Goal: Information Seeking & Learning: Understand process/instructions

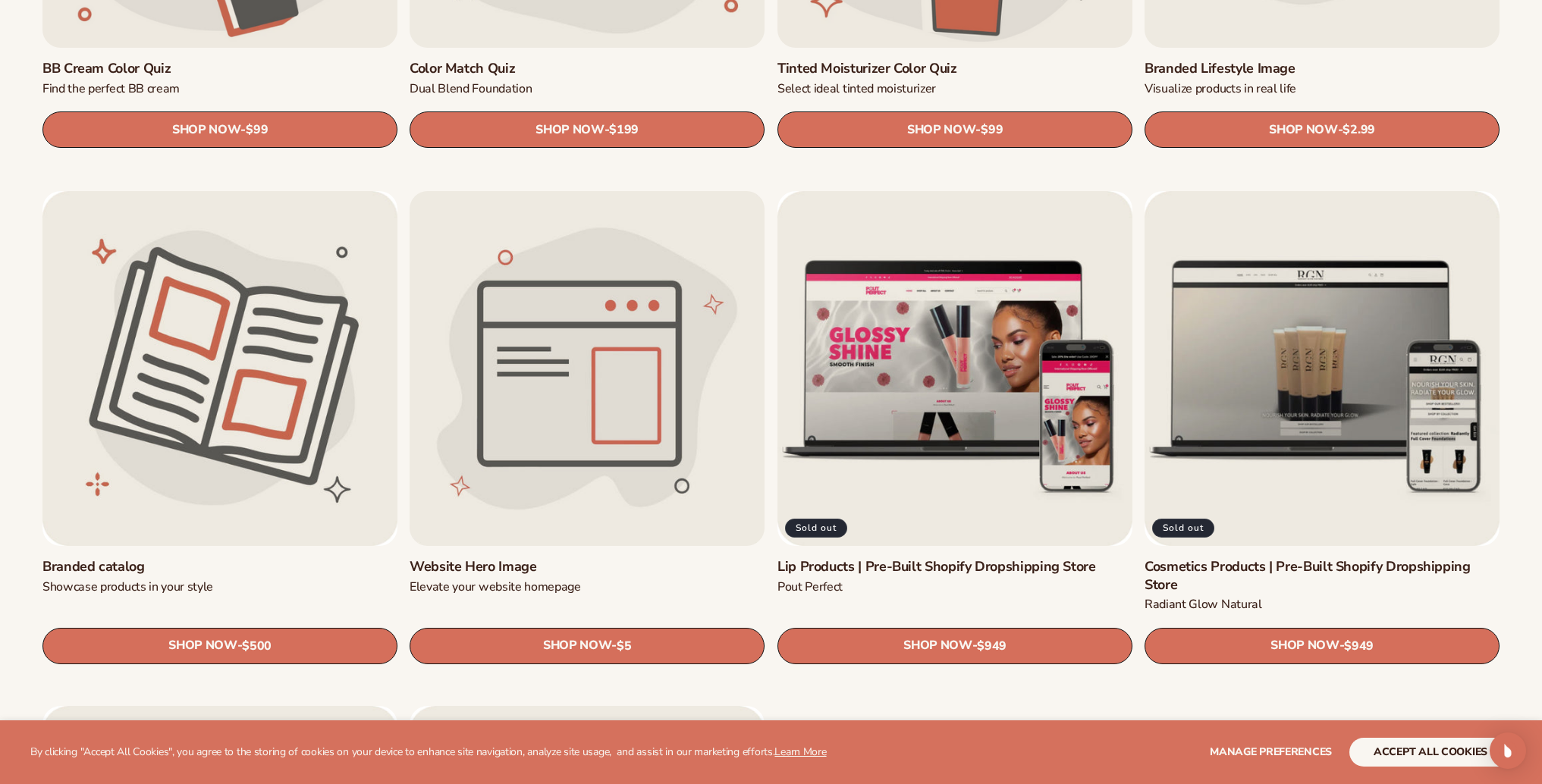
scroll to position [1894, 0]
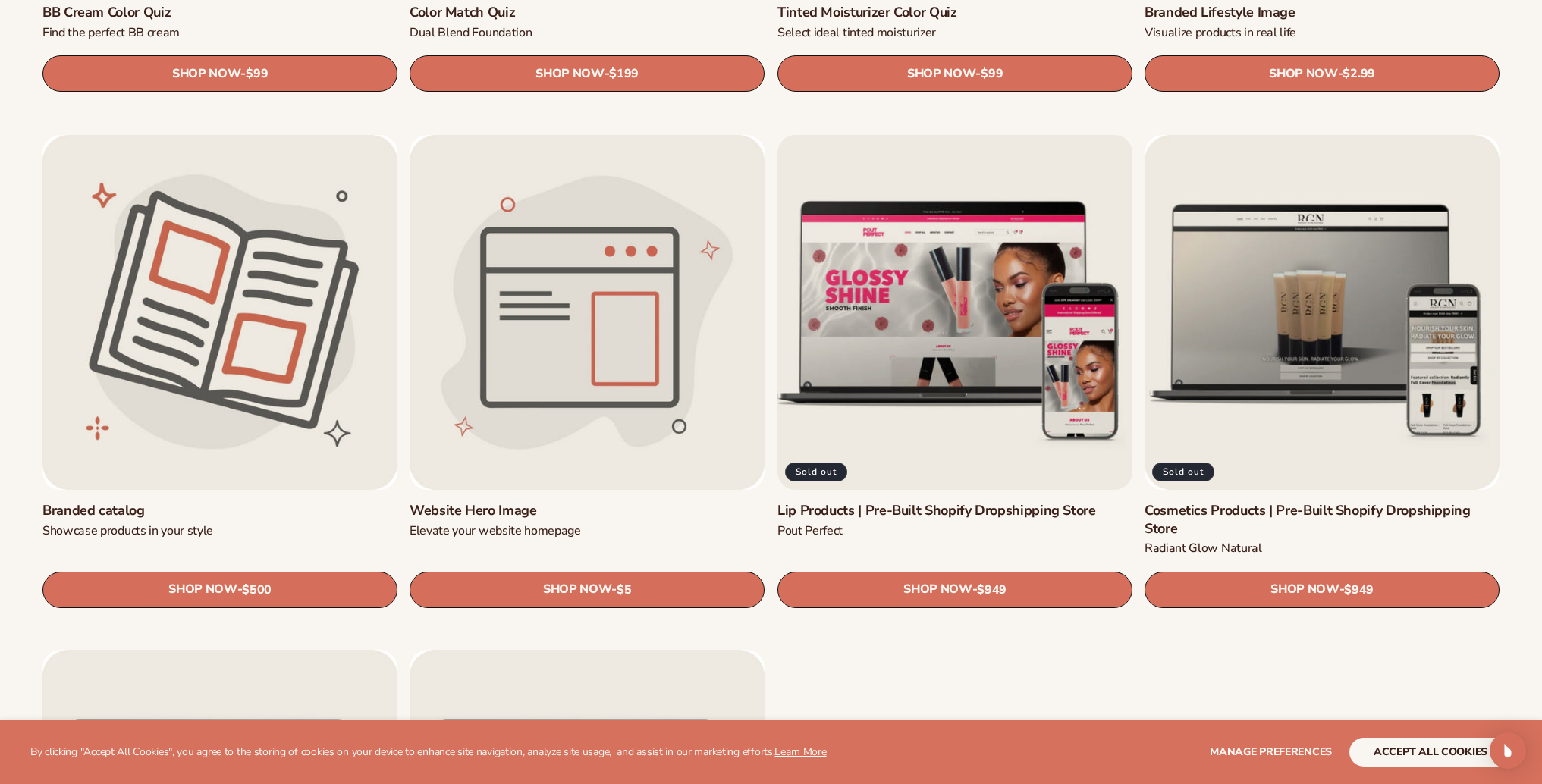
click at [936, 502] on link "Lip Products | Pre-Built Shopify Dropshipping Store" at bounding box center [954, 511] width 355 height 18
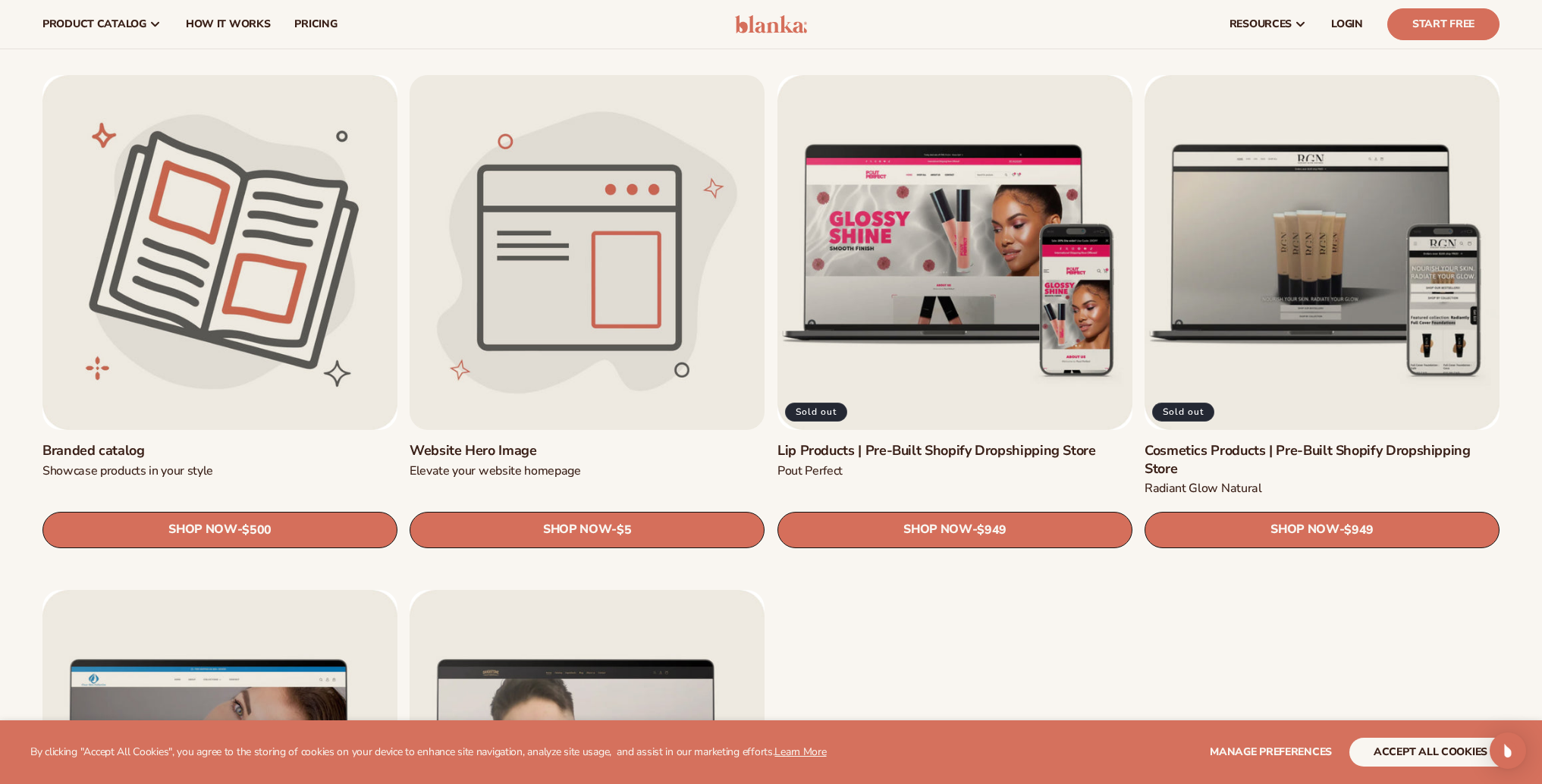
scroll to position [1733, 0]
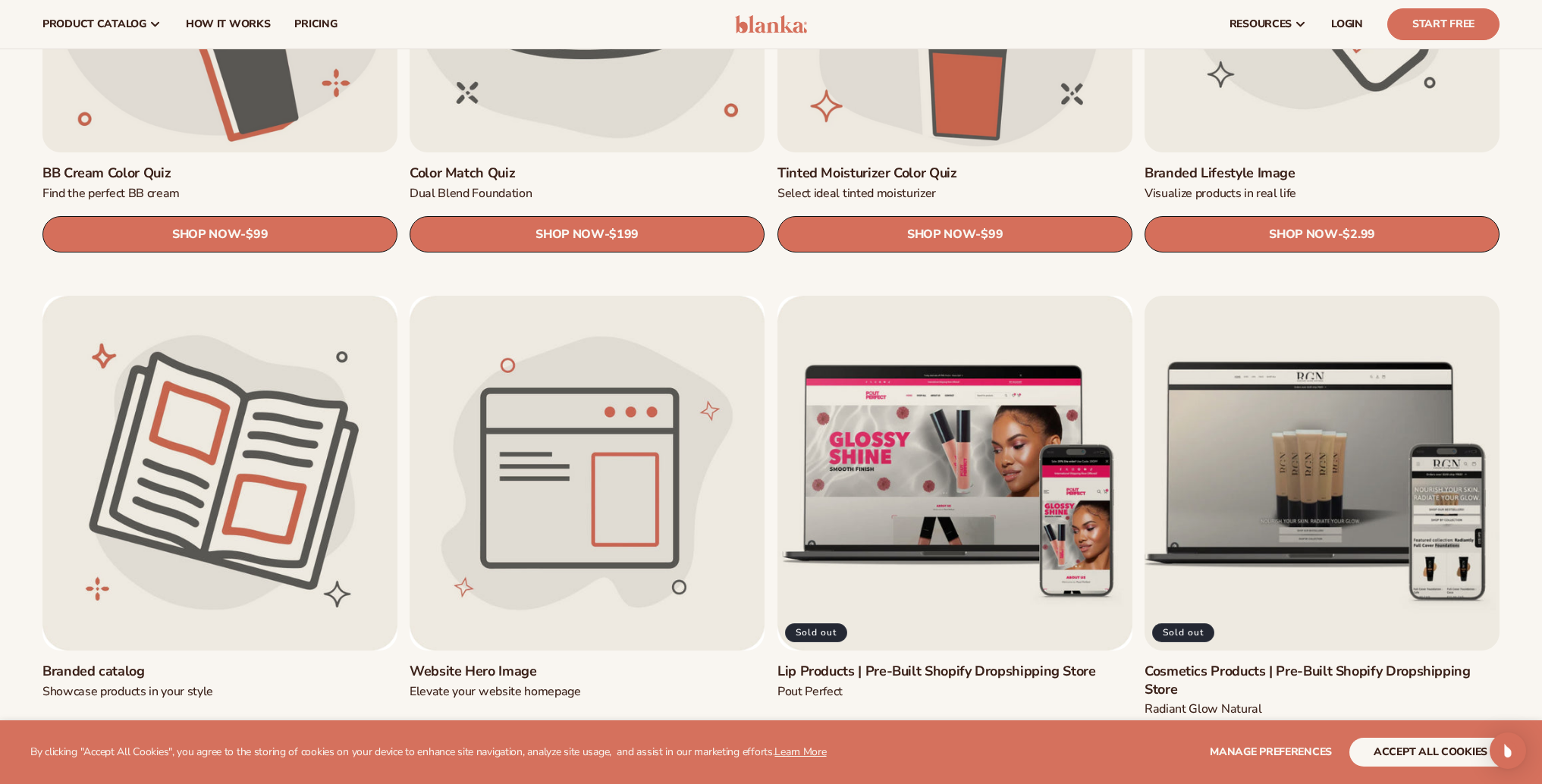
click at [1363, 663] on link "Cosmetics Products | Pre-Built Shopify Dropshipping Store" at bounding box center [1322, 680] width 355 height 35
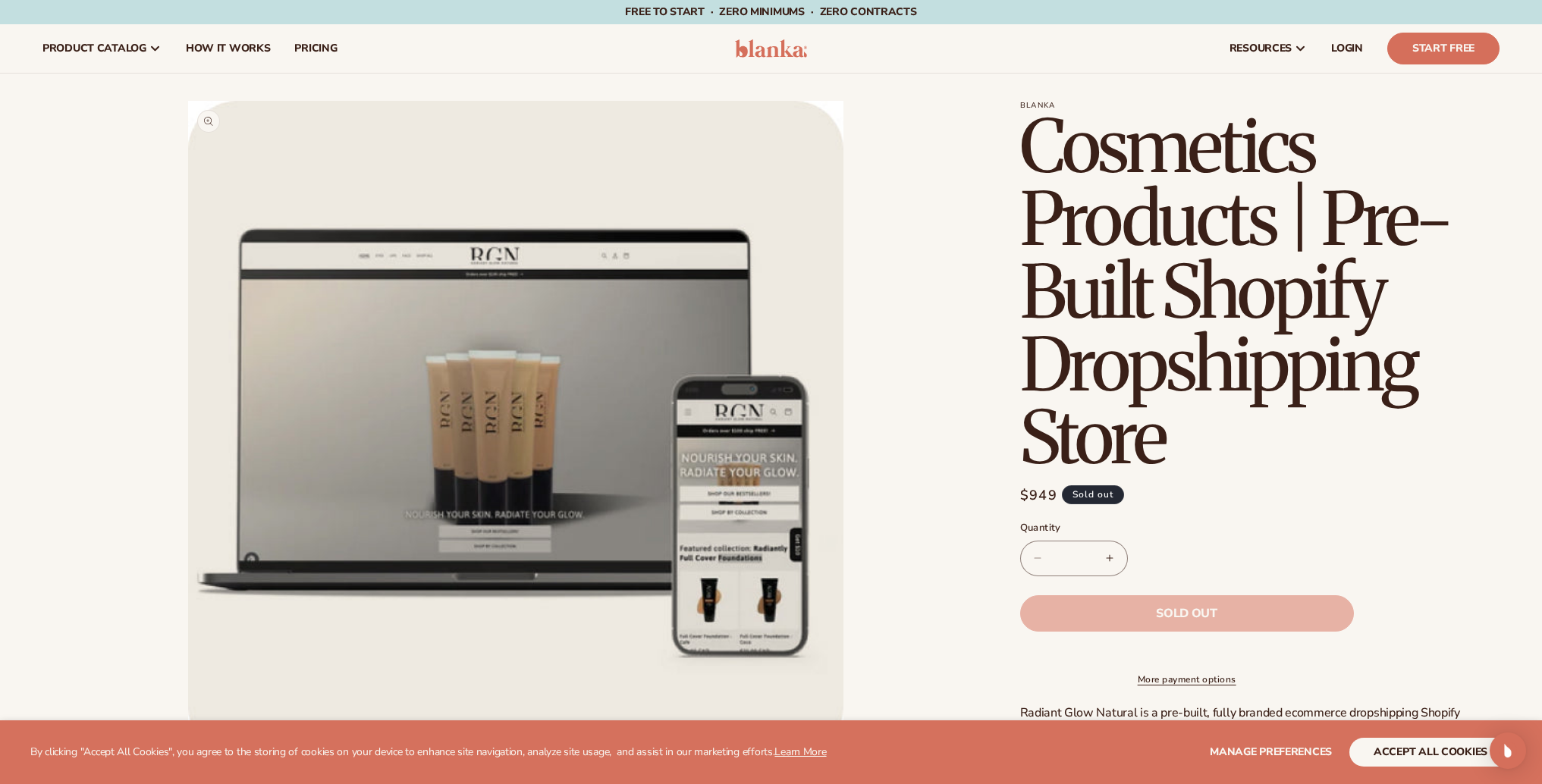
click at [188, 756] on button "Open media 1 in modal" at bounding box center [188, 756] width 0 height 0
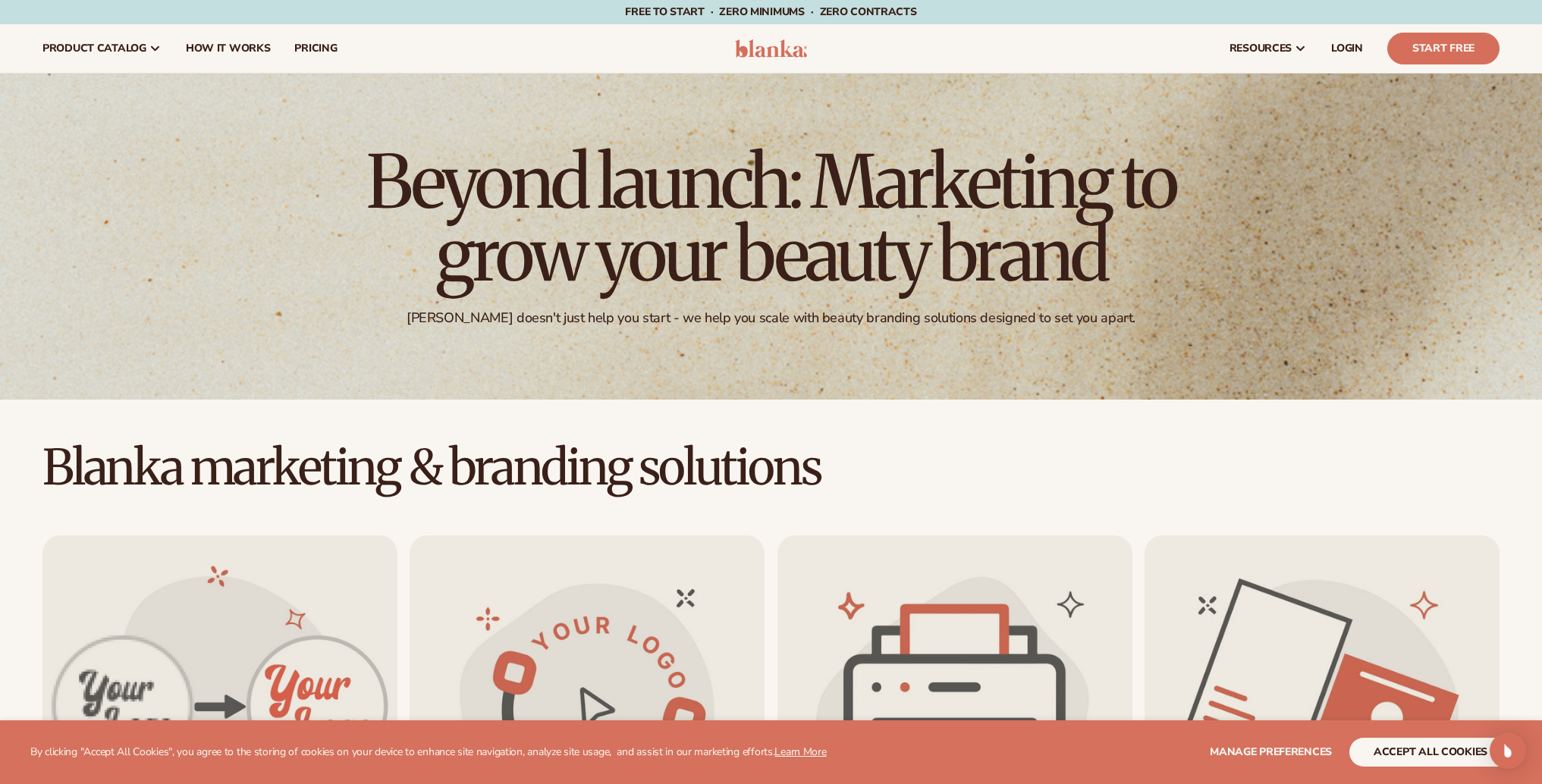
scroll to position [3, 0]
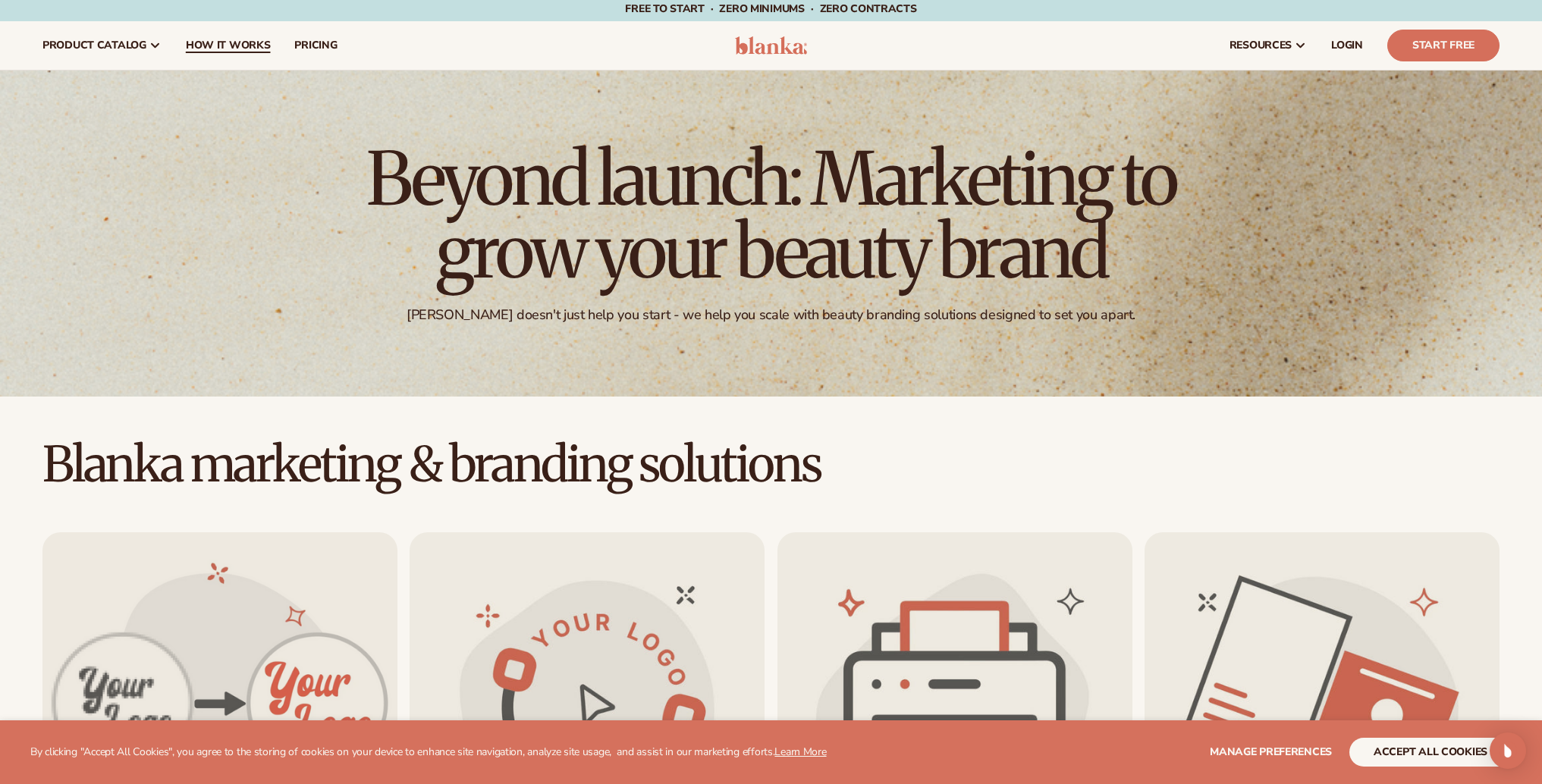
click at [221, 42] on span "How It Works" at bounding box center [228, 46] width 85 height 12
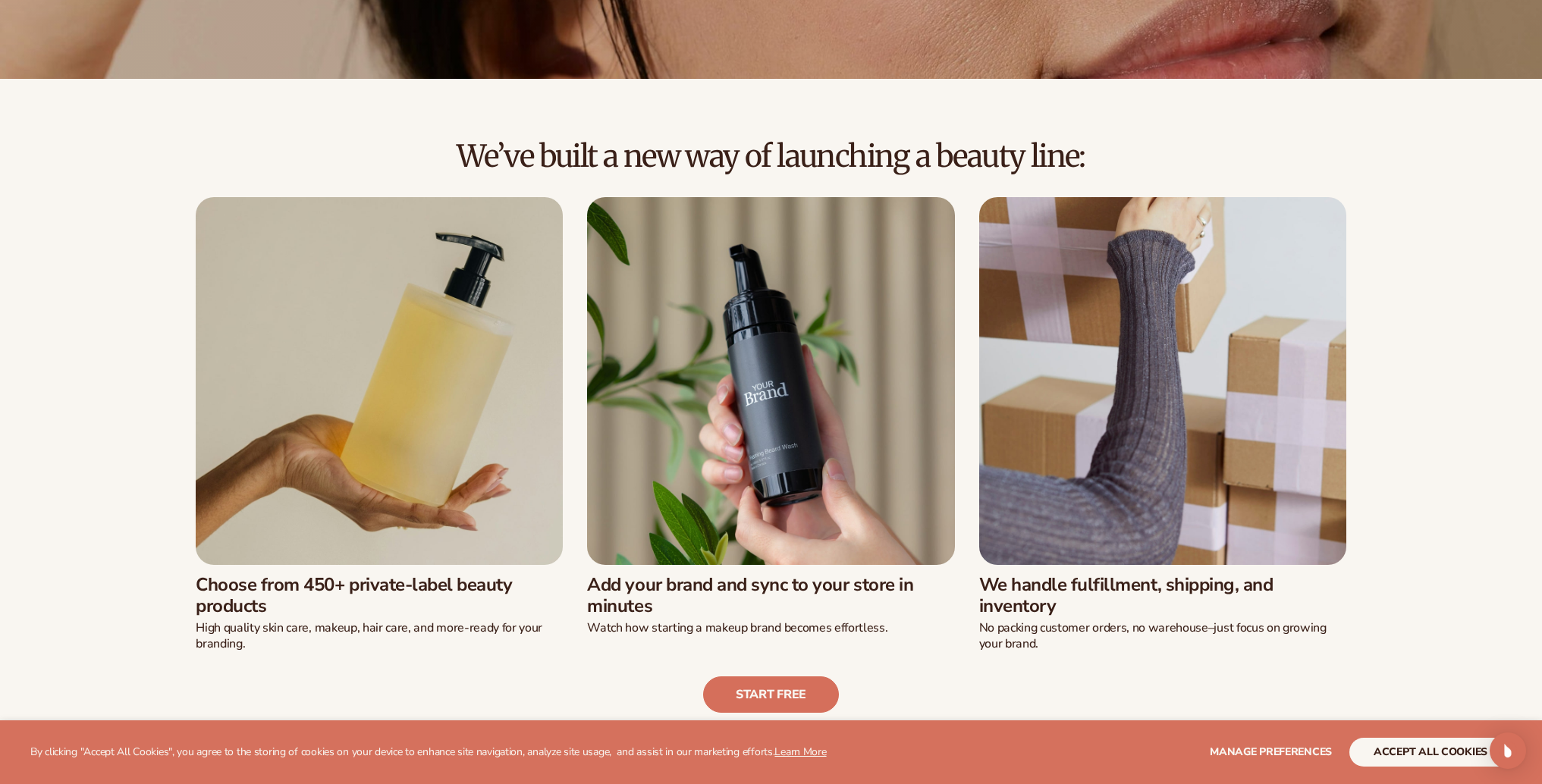
scroll to position [430, 0]
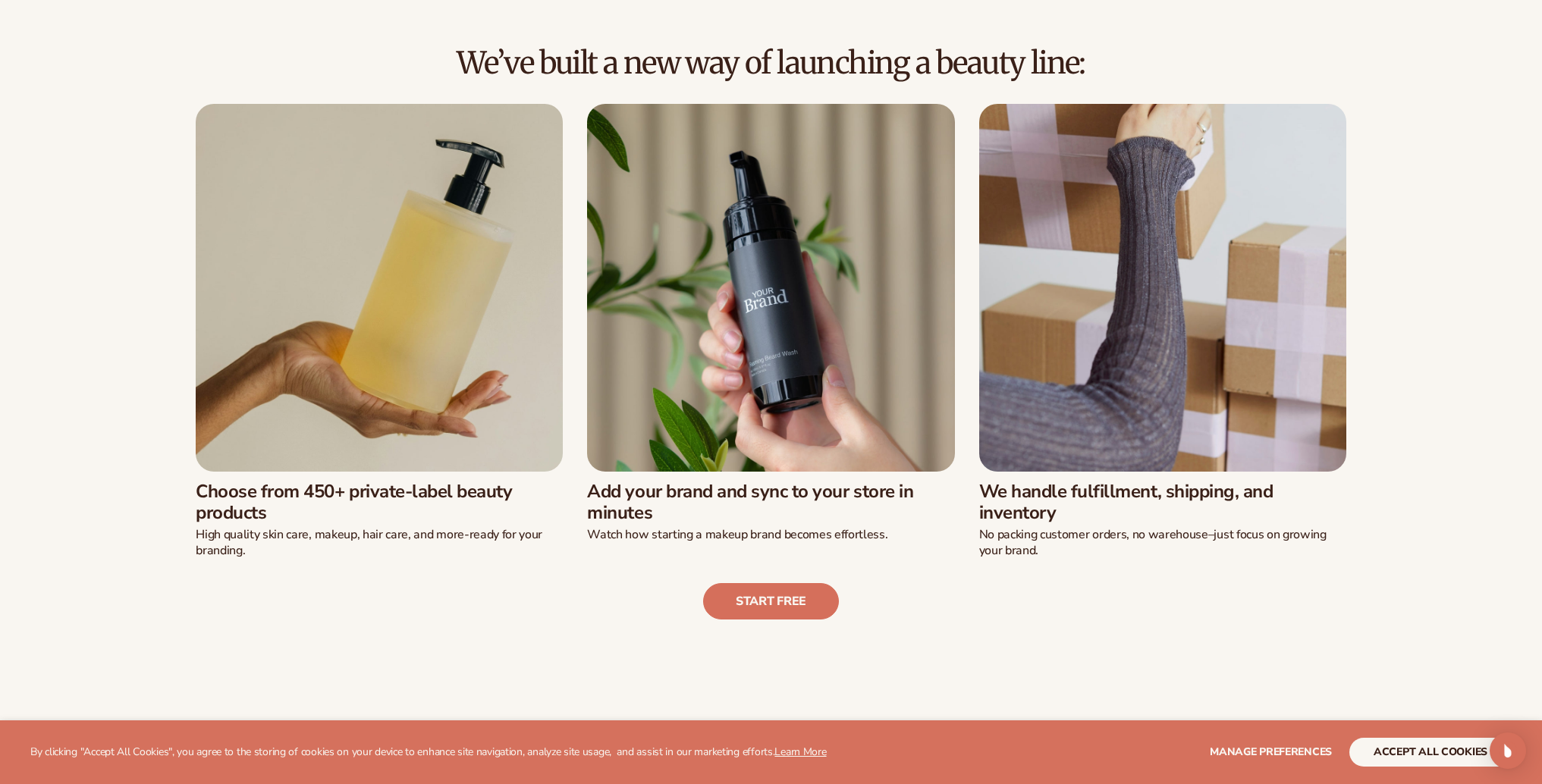
click at [373, 344] on img at bounding box center [379, 287] width 367 height 367
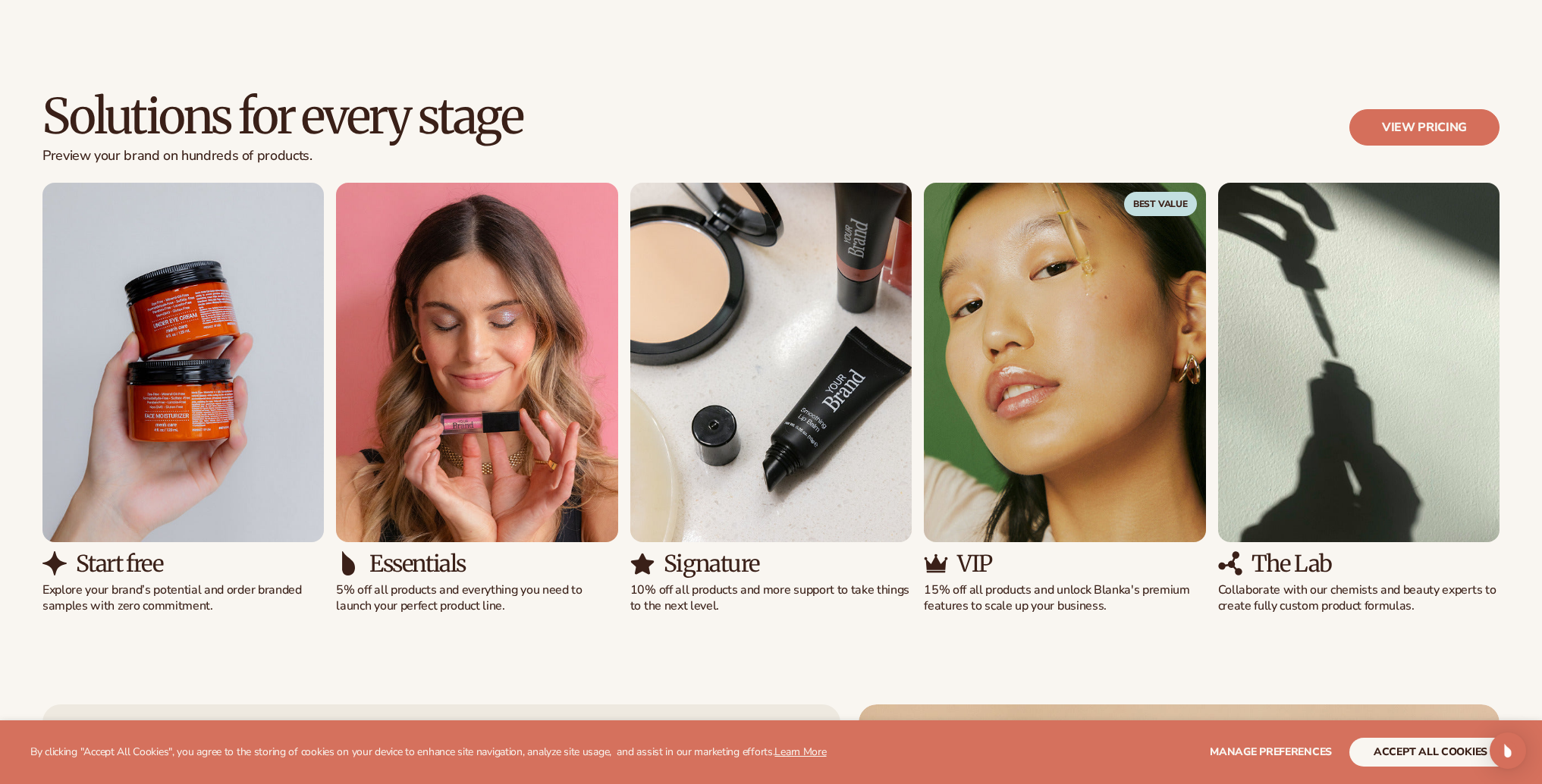
scroll to position [1166, 0]
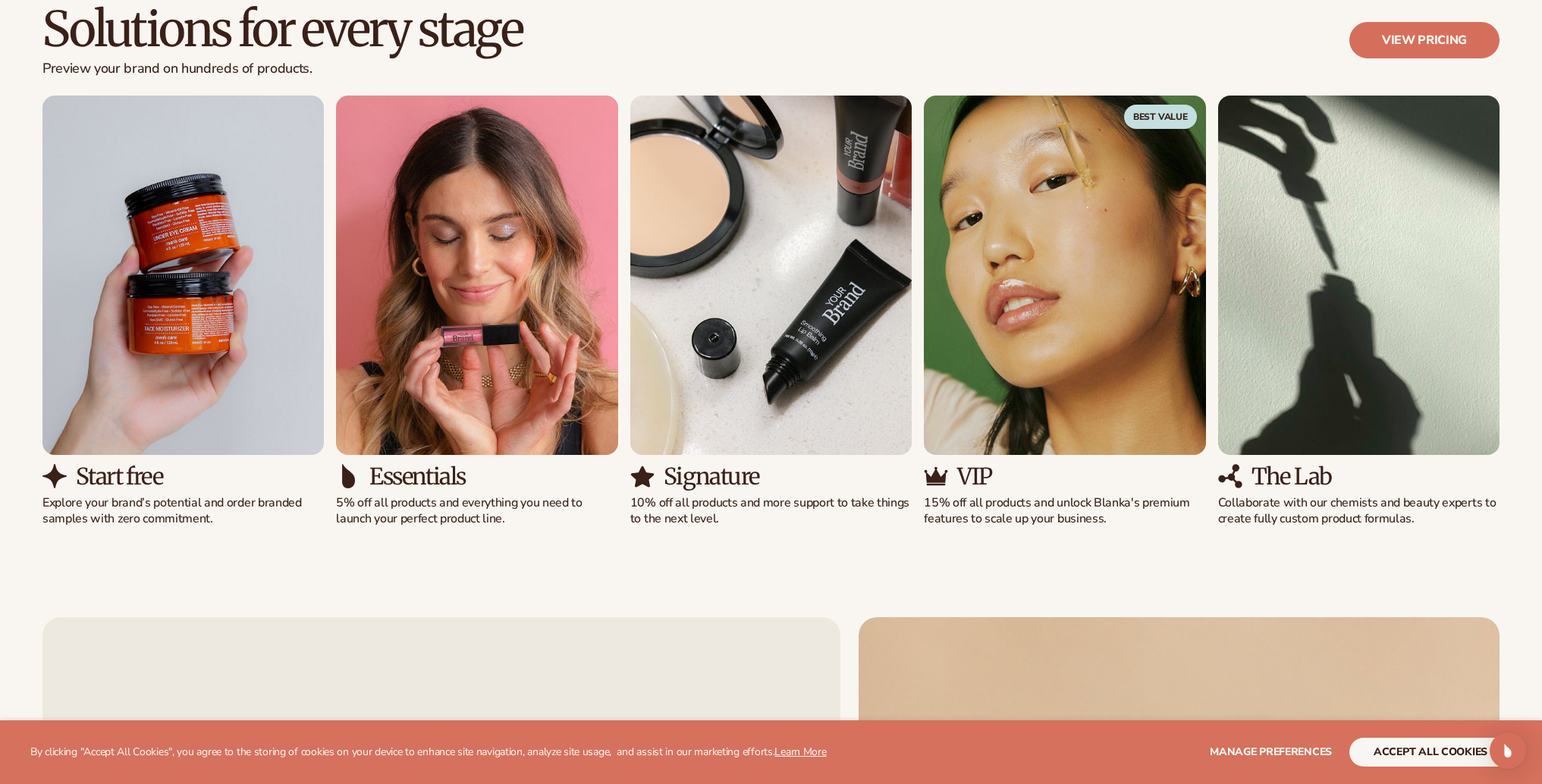
click at [447, 415] on img "2 / 5" at bounding box center [476, 275] width 281 height 359
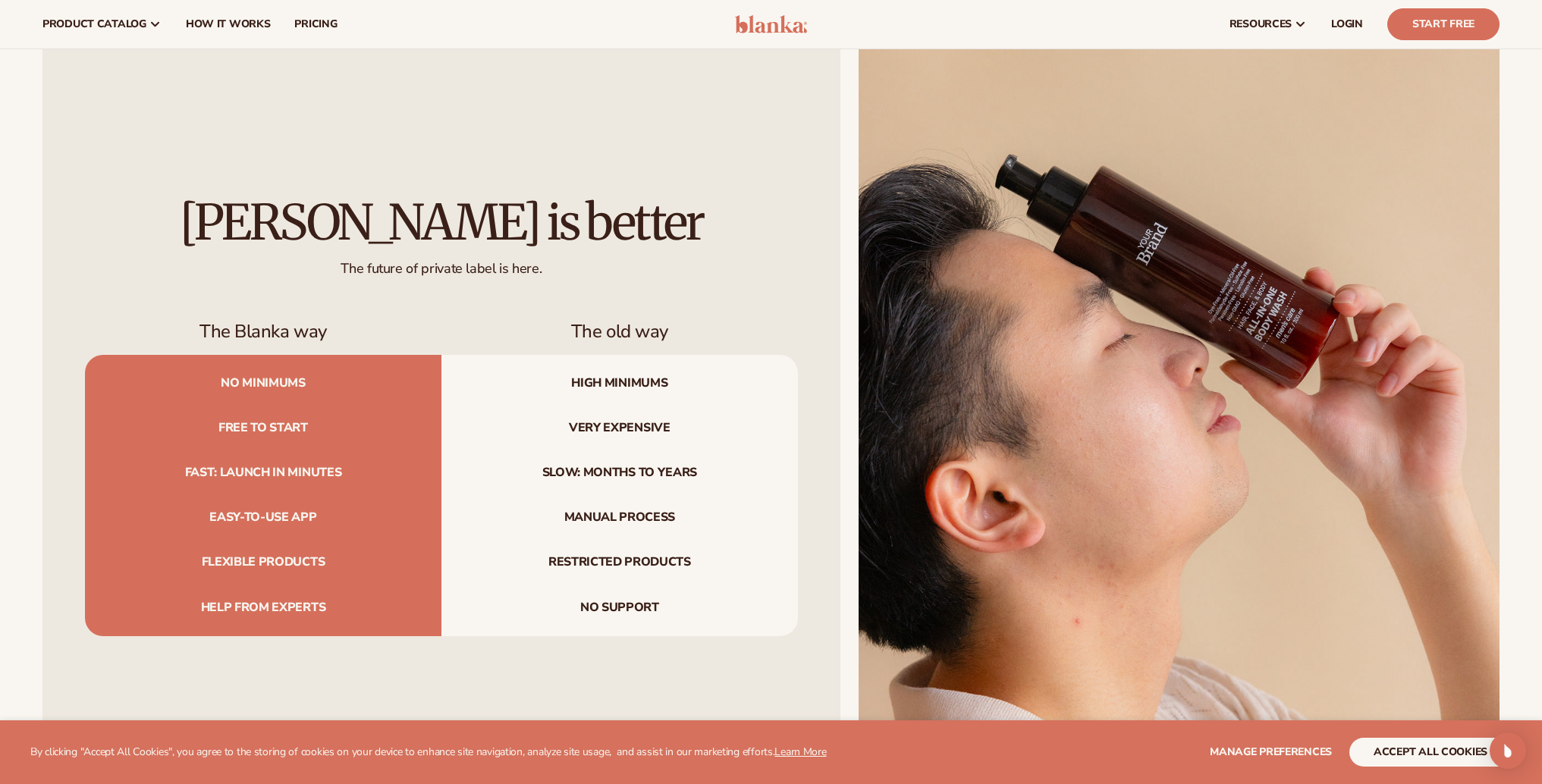
scroll to position [0, 0]
